Goal: Transaction & Acquisition: Download file/media

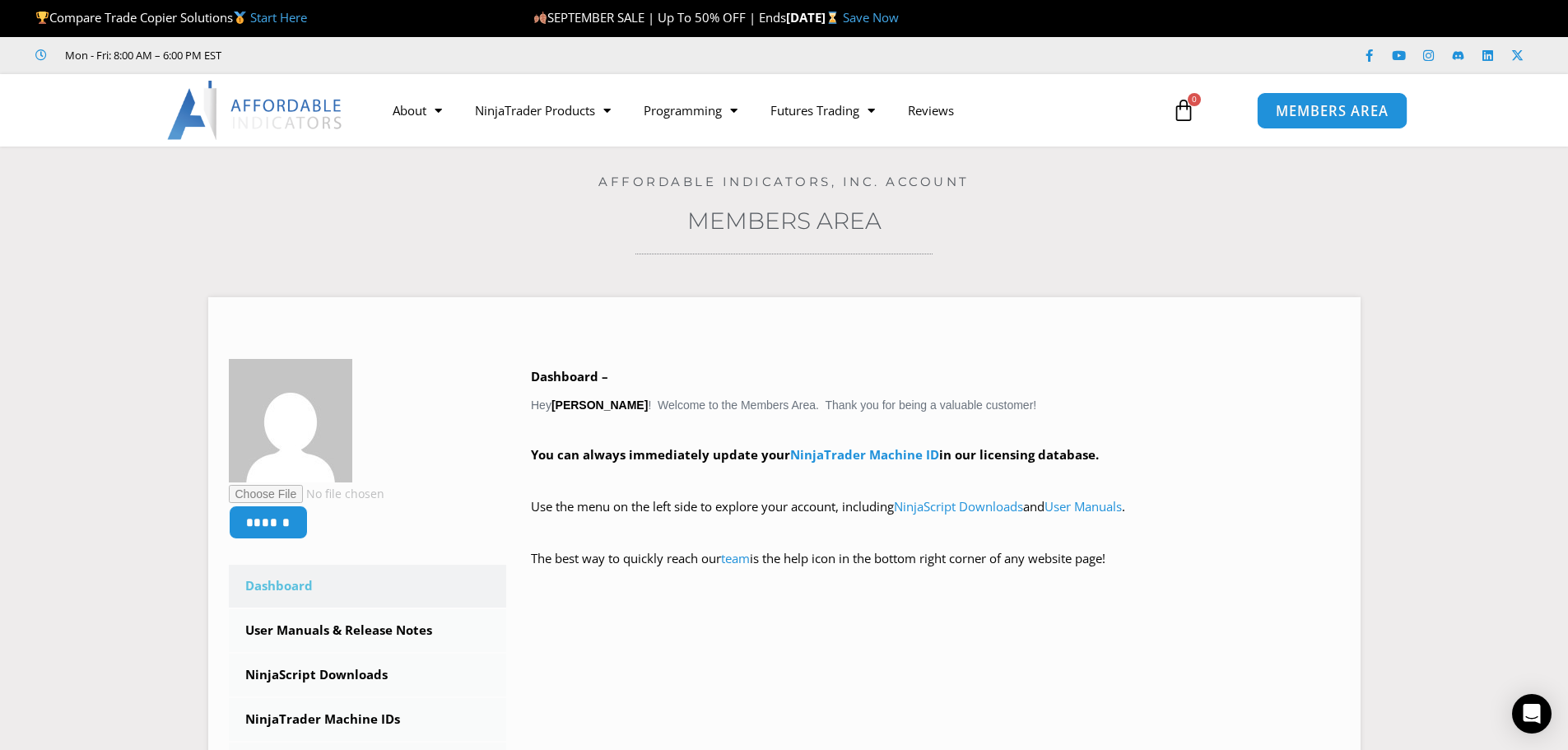
click at [1320, 104] on span "MEMBERS AREA" at bounding box center [1331, 111] width 113 height 14
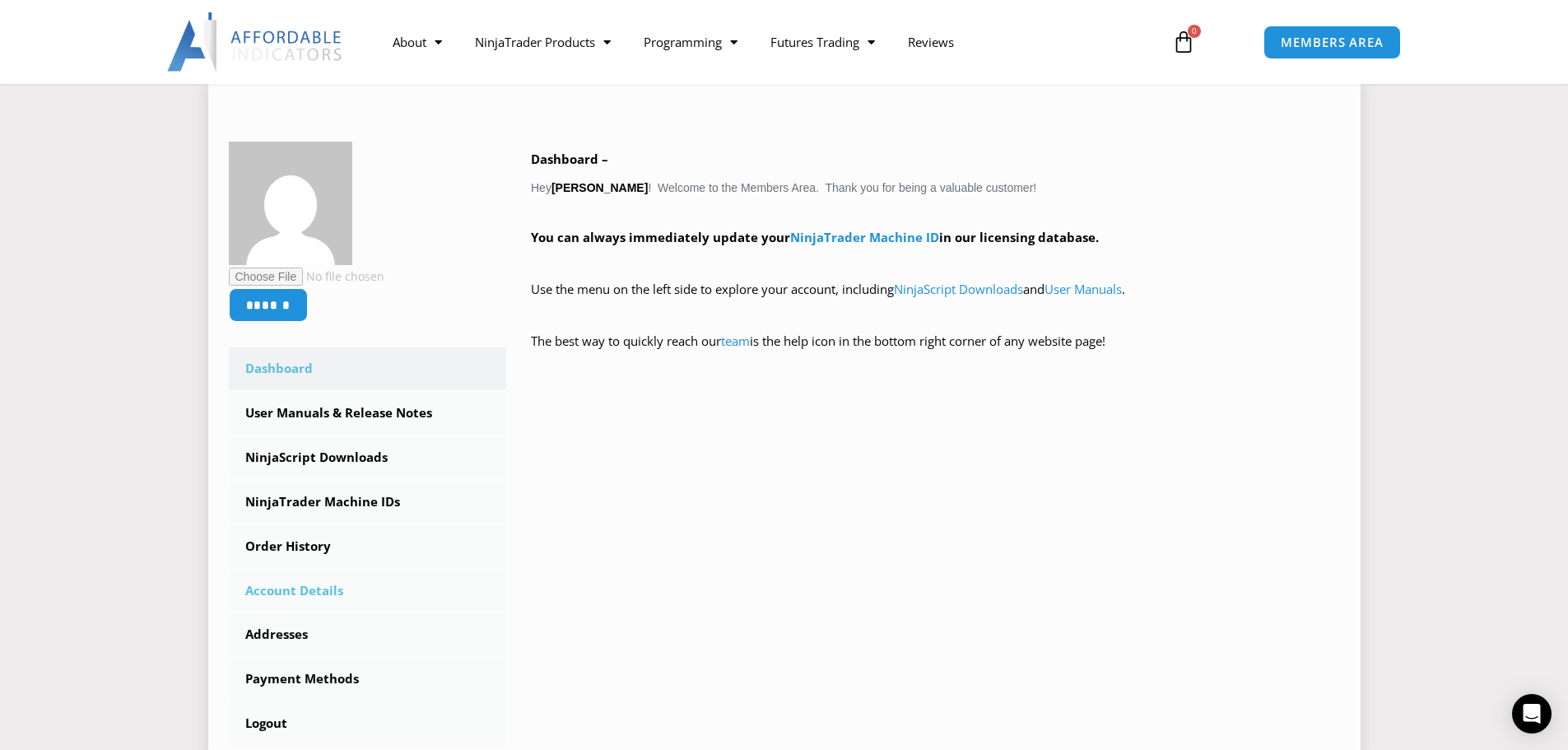
scroll to position [329, 0]
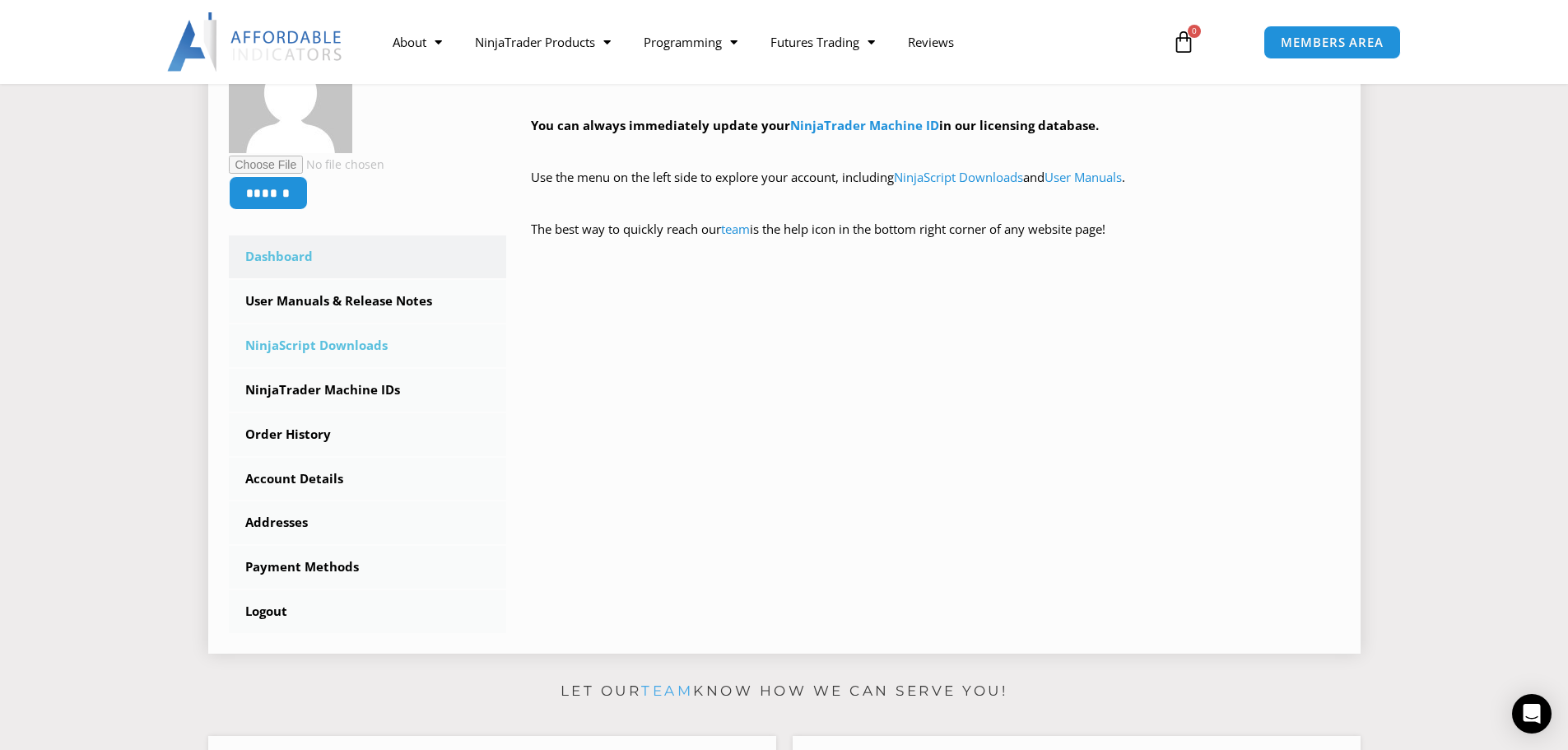
click at [319, 347] on link "NinjaScript Downloads" at bounding box center [367, 346] width 278 height 43
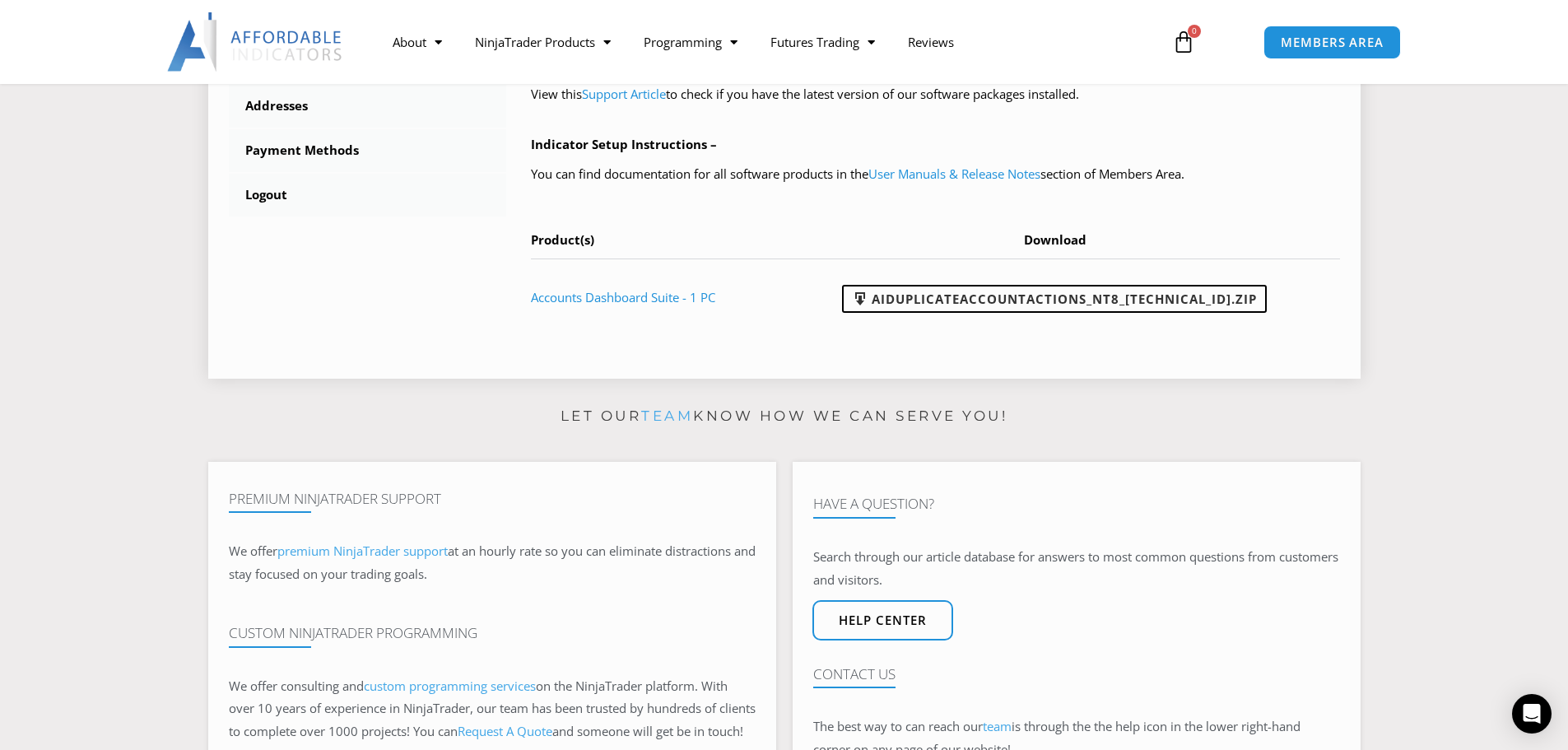
scroll to position [635, 0]
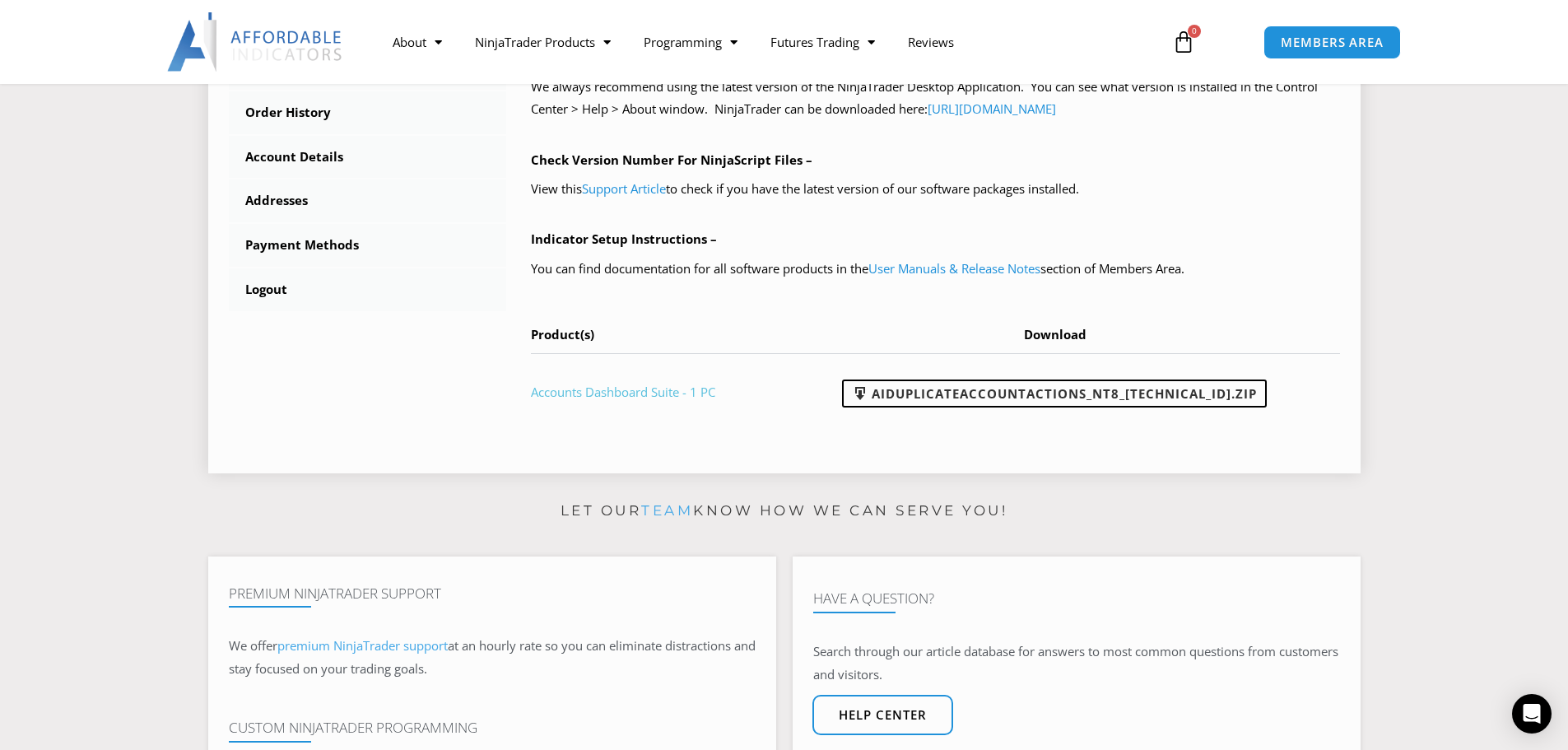
click at [632, 390] on link "Accounts Dashboard Suite - 1 PC" at bounding box center [623, 391] width 184 height 16
click at [1067, 395] on link "AIDuplicateAccountActions_NT8_[TECHNICAL_ID].zip" at bounding box center [1055, 393] width 425 height 28
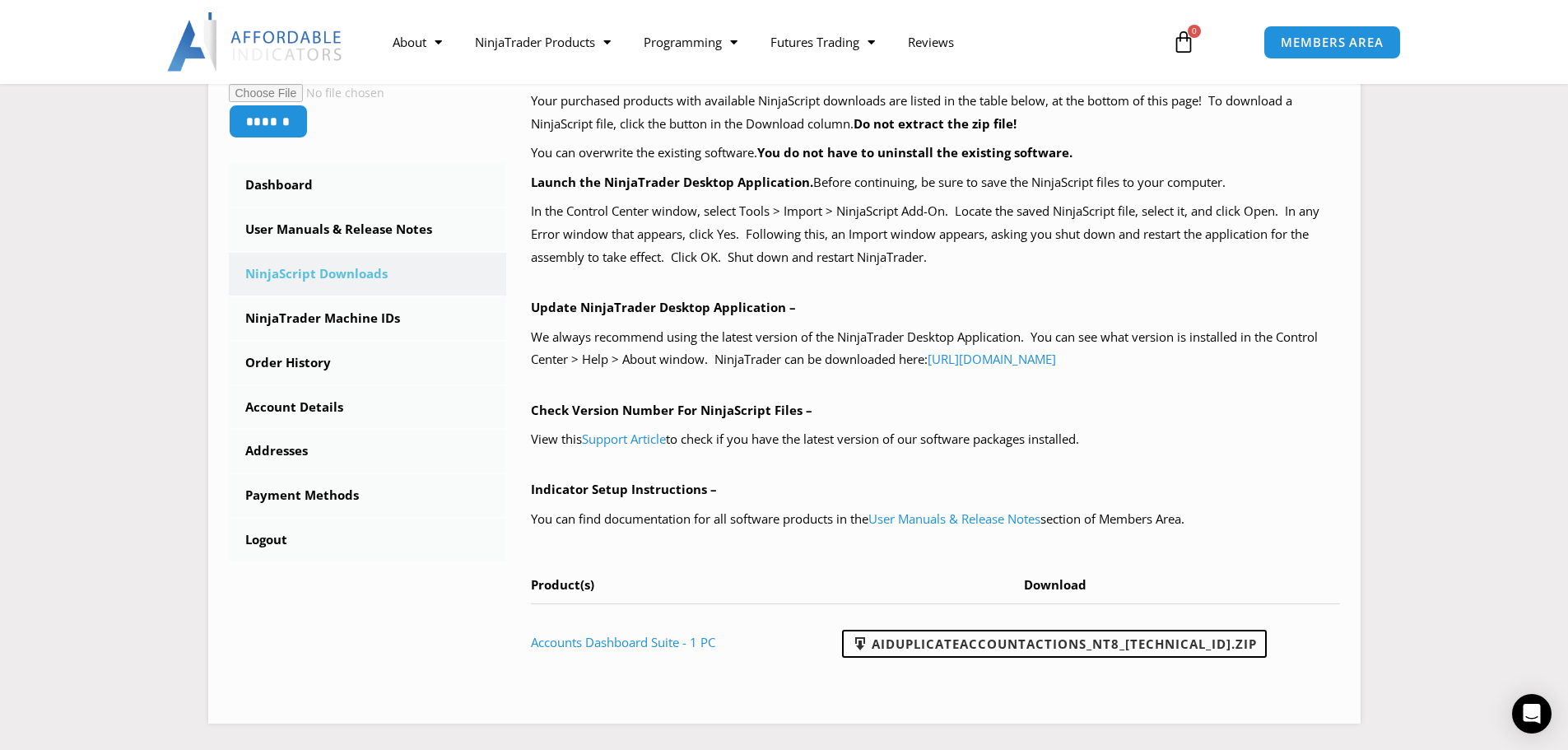
scroll to position [411, 0]
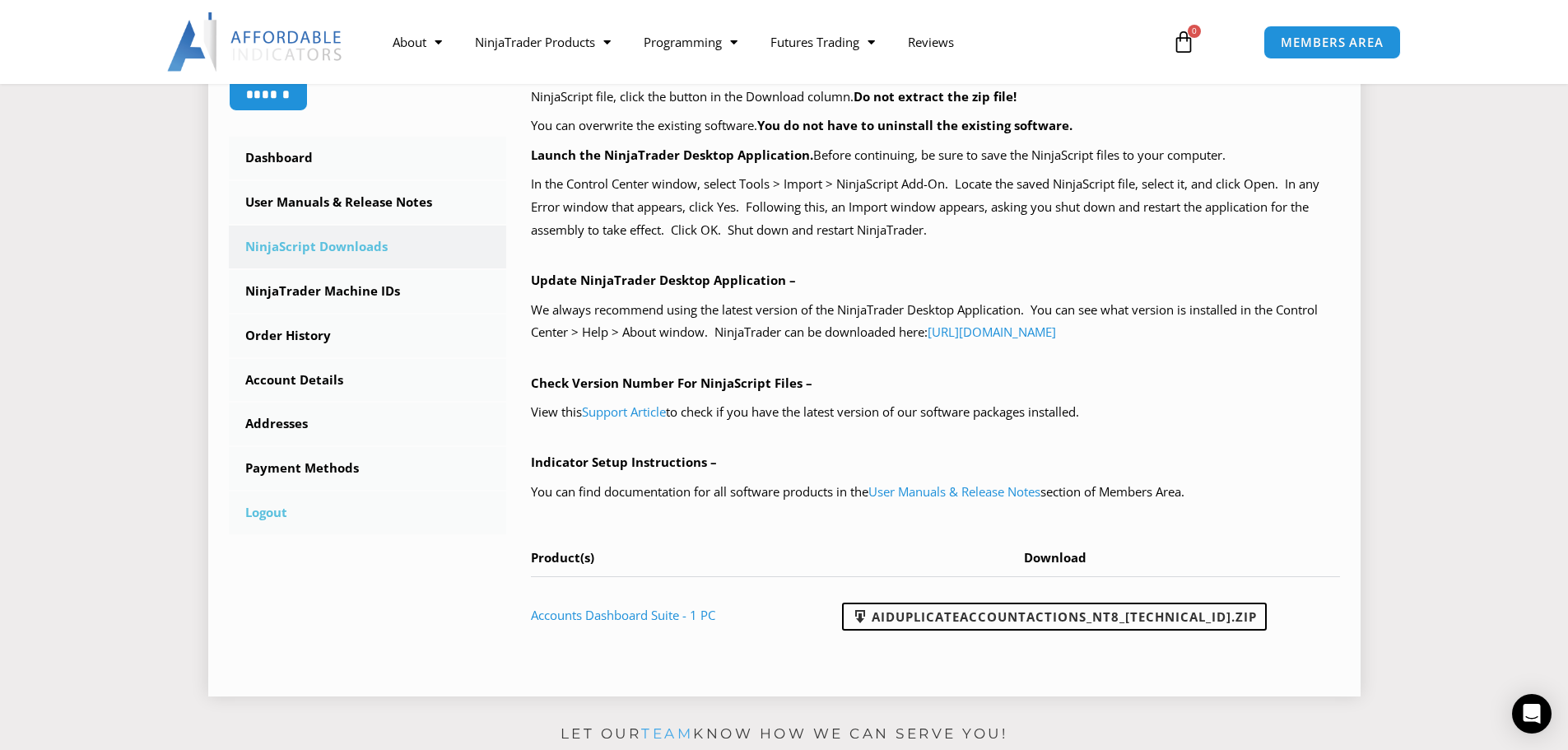
click at [264, 516] on link "Logout" at bounding box center [367, 513] width 278 height 43
